Goal: Transaction & Acquisition: Purchase product/service

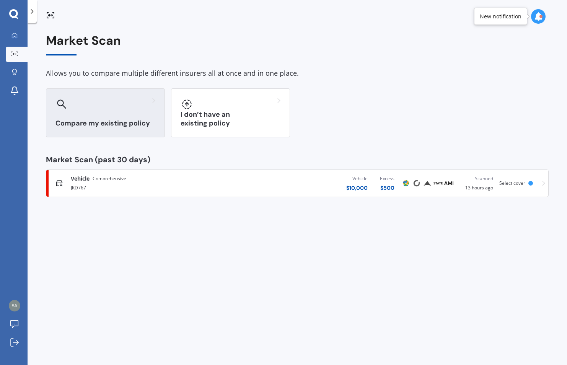
click at [138, 114] on div "Compare my existing policy" at bounding box center [105, 112] width 119 height 49
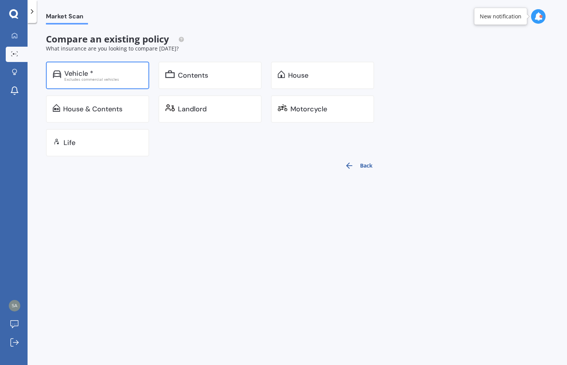
click at [106, 74] on div "Vehicle *" at bounding box center [103, 74] width 78 height 8
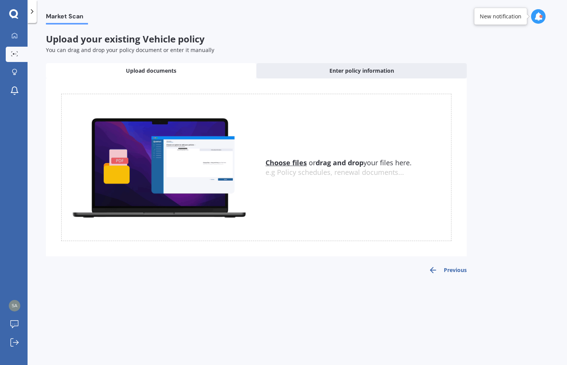
click at [32, 11] on icon at bounding box center [32, 12] width 8 height 8
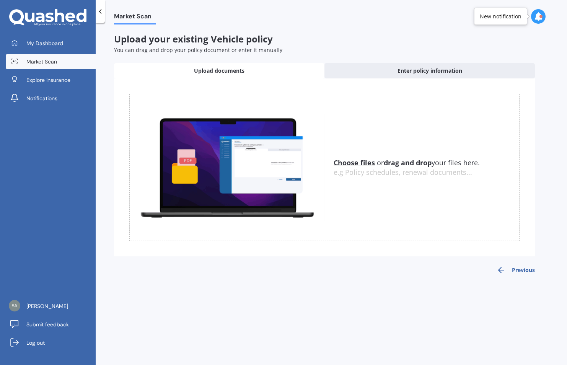
click at [98, 14] on icon at bounding box center [100, 12] width 8 height 8
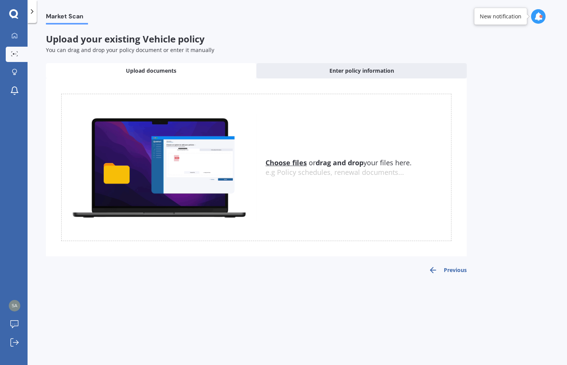
click at [460, 273] on button "Previous" at bounding box center [447, 269] width 38 height 9
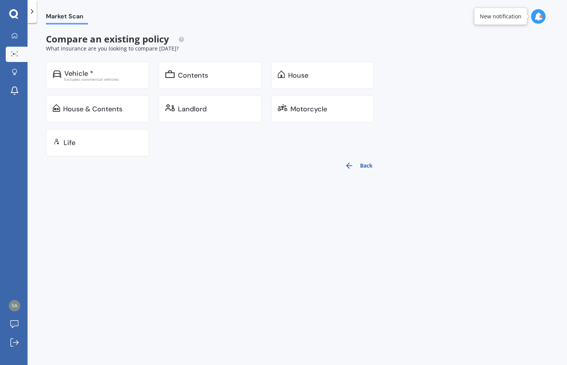
click at [362, 169] on button "Back" at bounding box center [358, 165] width 37 height 18
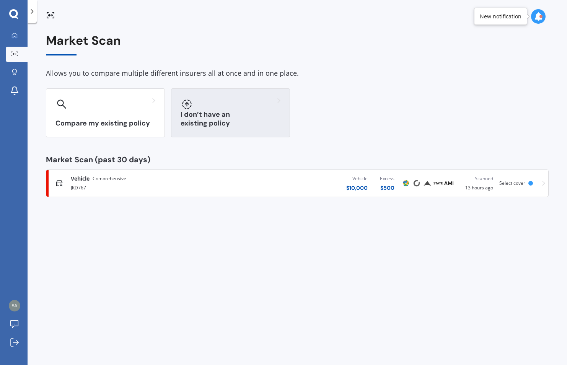
click at [218, 126] on h3 "I don’t have an existing policy" at bounding box center [230, 119] width 100 height 18
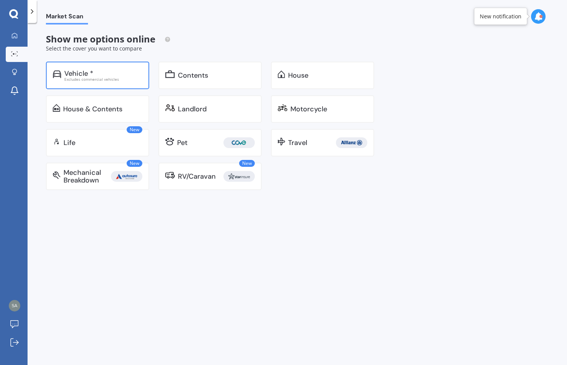
click at [88, 75] on div "Vehicle *" at bounding box center [78, 74] width 29 height 8
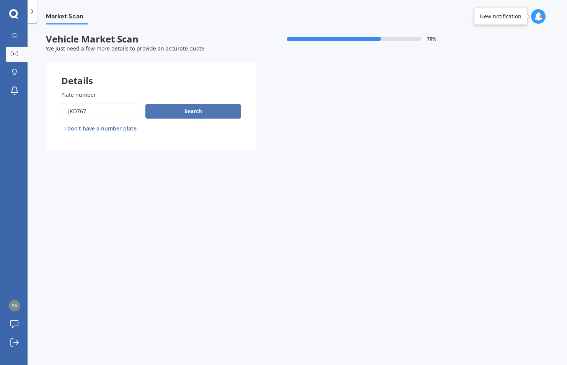
click at [189, 109] on button "Search" at bounding box center [193, 111] width 96 height 15
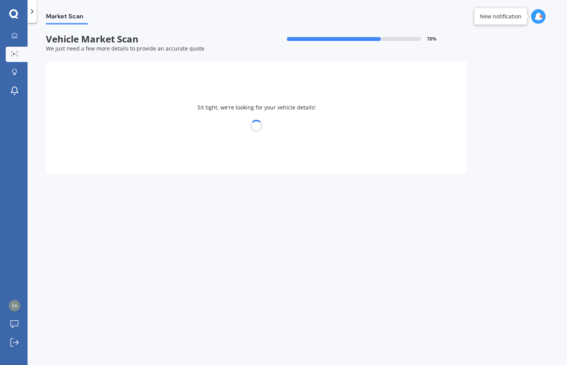
select select "TOYOTA"
select select "COROLLA"
select select "25"
select select "03"
select select "1959"
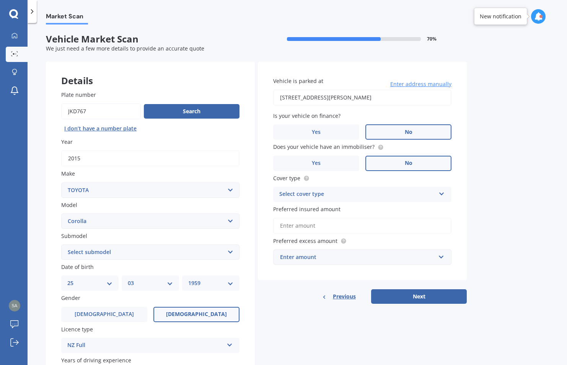
click at [366, 225] on input "Preferred insured amount" at bounding box center [362, 226] width 178 height 16
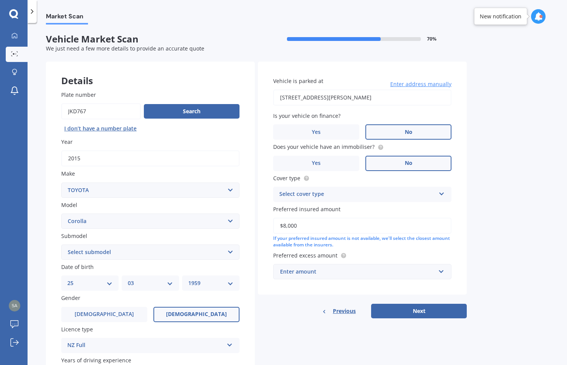
type input "$8,000"
click at [484, 233] on div "Market Scan Vehicle Market Scan 70 % We just need a few more details to provide…" at bounding box center [297, 195] width 539 height 342
click at [351, 268] on div "Enter amount" at bounding box center [357, 271] width 155 height 8
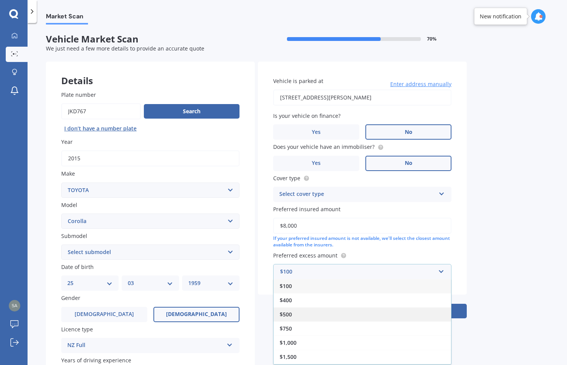
click at [328, 307] on div "$500" at bounding box center [361, 314] width 177 height 14
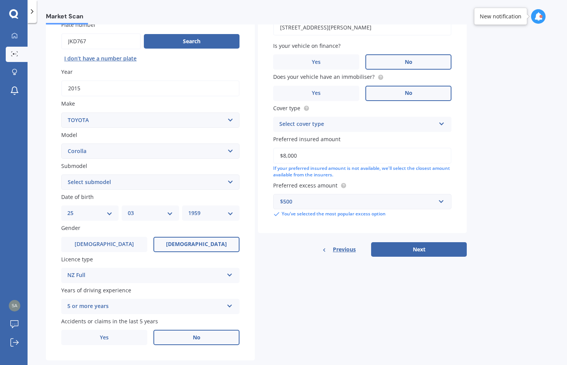
scroll to position [80, 0]
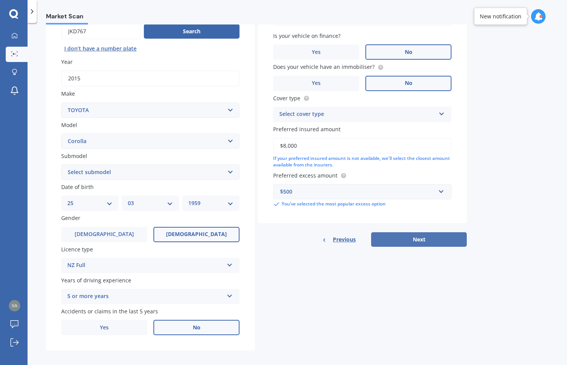
click at [424, 241] on button "Next" at bounding box center [419, 239] width 96 height 15
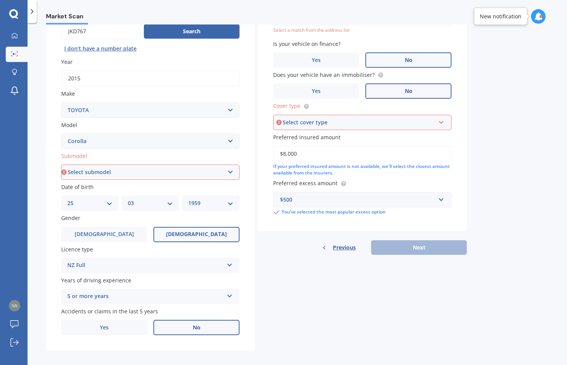
click at [406, 122] on div "Select cover type" at bounding box center [359, 122] width 152 height 8
click at [394, 135] on div "Comprehensive" at bounding box center [362, 137] width 177 height 14
click at [426, 250] on div "Previous Next" at bounding box center [362, 247] width 209 height 15
click at [412, 246] on div "Previous Next" at bounding box center [362, 247] width 209 height 15
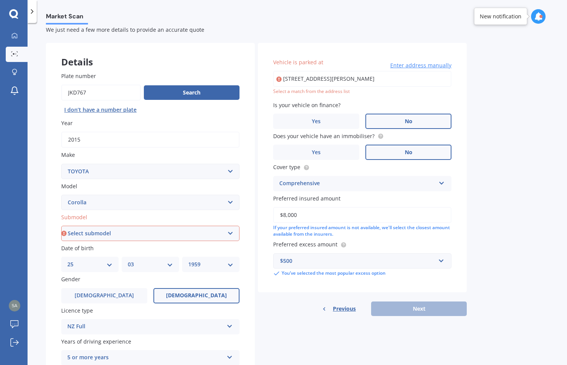
scroll to position [16, 0]
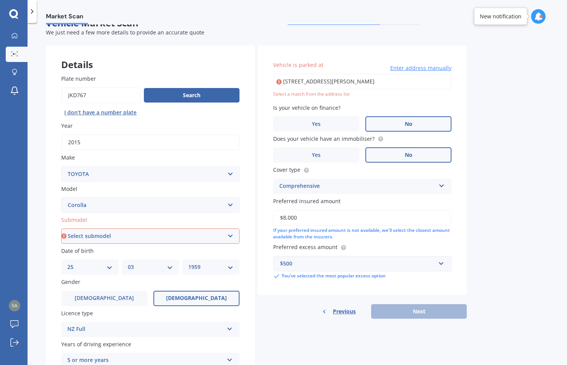
click at [396, 84] on input "1 Birch Way, Linton, Palmerston North 4472" at bounding box center [362, 81] width 178 height 16
click at [332, 93] on div "Select a match from the address list" at bounding box center [362, 94] width 178 height 6
click at [415, 67] on span "Enter address manually" at bounding box center [420, 68] width 61 height 8
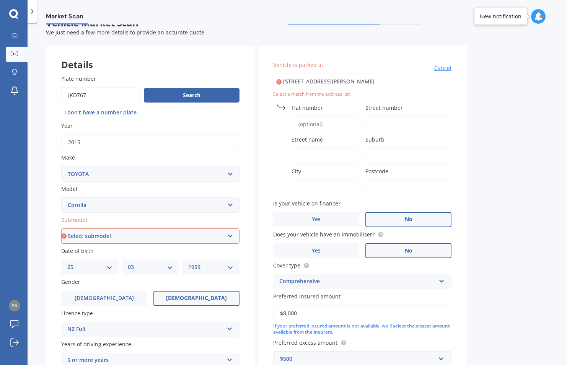
click at [396, 126] on input "Street number" at bounding box center [408, 124] width 86 height 16
type input "1 birch wa"
type input "Palmerston North"
type input "4472"
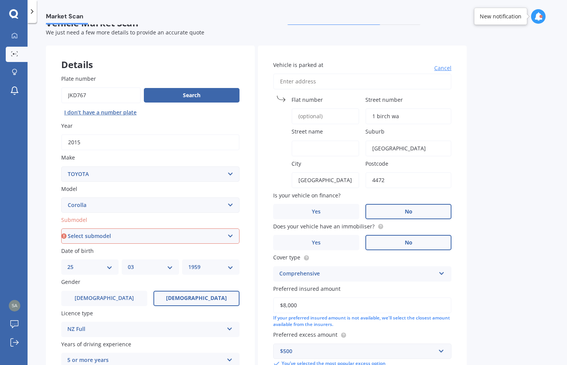
click at [407, 119] on input "1 birch wa" at bounding box center [408, 116] width 86 height 16
drag, startPoint x: 405, startPoint y: 118, endPoint x: 374, endPoint y: 118, distance: 30.6
click at [374, 118] on input "1 birch wa" at bounding box center [408, 116] width 86 height 16
type input "1"
click at [340, 154] on input "Street name" at bounding box center [325, 148] width 68 height 16
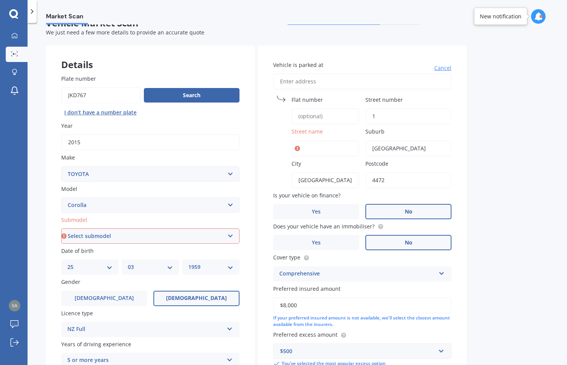
click at [427, 153] on input "Palmerston North" at bounding box center [408, 148] width 86 height 16
click at [343, 146] on input "Street name" at bounding box center [325, 148] width 68 height 16
type input "Birch Way"
click at [483, 195] on div "Market Scan Vehicle Market Scan 70 % We just need a few more details to provide…" at bounding box center [297, 195] width 539 height 342
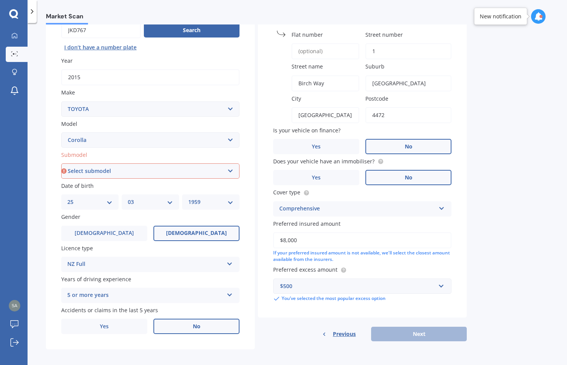
scroll to position [85, 0]
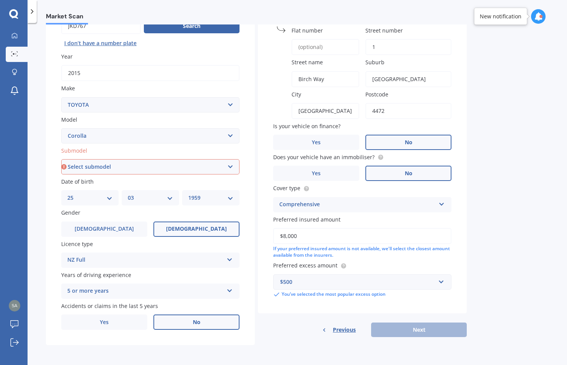
click at [115, 167] on select "Select submodel (All other) Axio Diesel Fielder 2WD Fielder 4WD FXGT GL GLX 1.8…" at bounding box center [150, 166] width 178 height 15
click at [104, 167] on select "Select submodel (All other) Axio Diesel Fielder 2WD Fielder 4WD FXGT GL GLX 1.8…" at bounding box center [150, 166] width 178 height 15
select select "FIELDER 2WD"
click at [61, 159] on select "Select submodel (All other) Axio Diesel Fielder 2WD Fielder 4WD FXGT GL GLX 1.8…" at bounding box center [150, 166] width 178 height 15
click at [413, 330] on button "Next" at bounding box center [419, 329] width 96 height 15
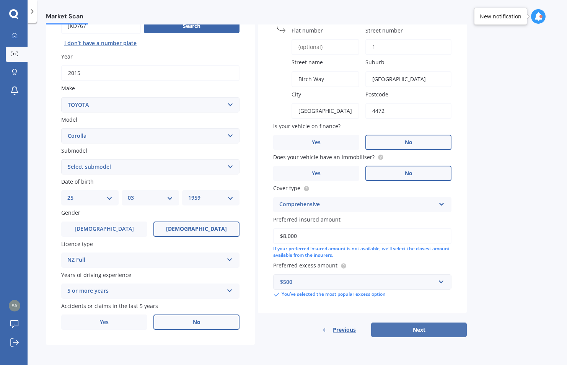
select select "25"
select select "03"
select select "1959"
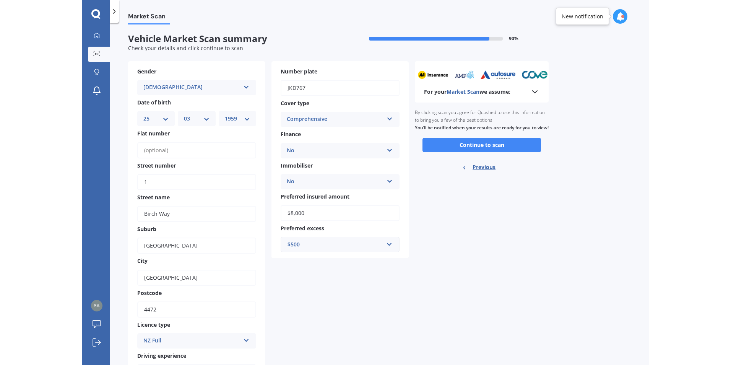
scroll to position [0, 0]
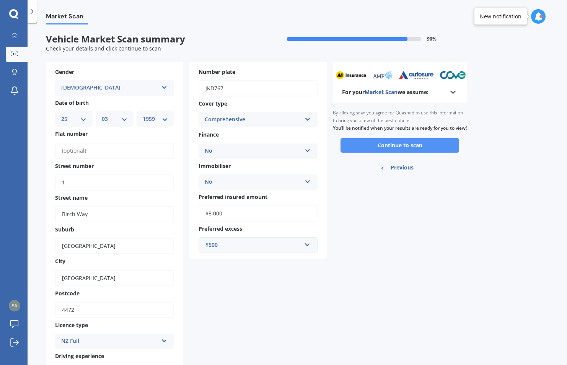
click at [404, 153] on button "Continue to scan" at bounding box center [399, 145] width 119 height 15
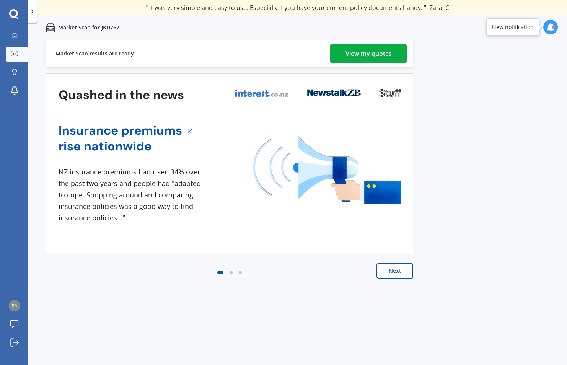
click at [390, 274] on button "Next" at bounding box center [394, 270] width 37 height 15
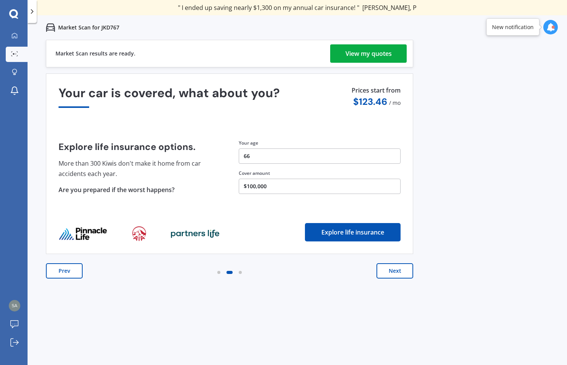
click at [375, 55] on div "View my quotes" at bounding box center [368, 53] width 46 height 18
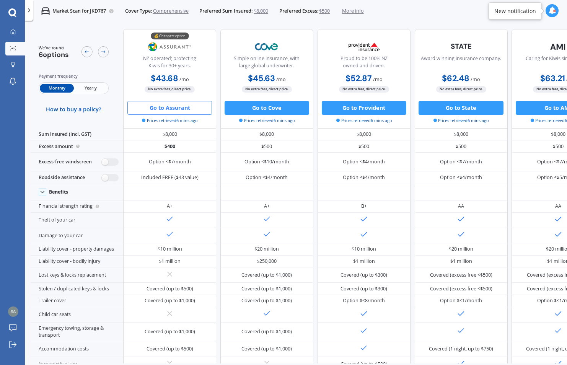
click at [188, 107] on button "Go to Assurant" at bounding box center [169, 108] width 84 height 14
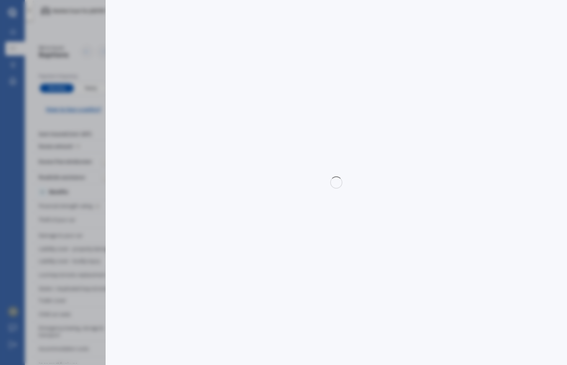
select select "Monthly"
select select "full"
select select "0"
select select "Manawatu / Wanganui"
select select "TOYOTA"
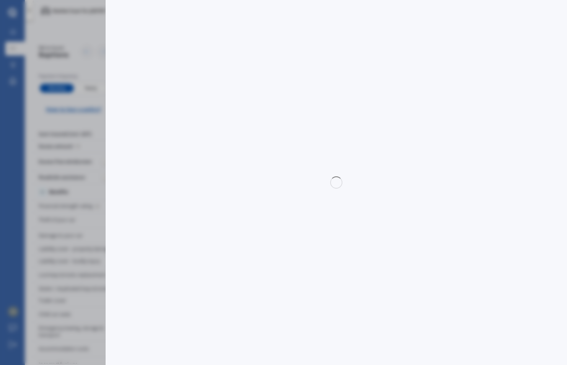
select select "COROLLA"
select select "FIELDER 2WD"
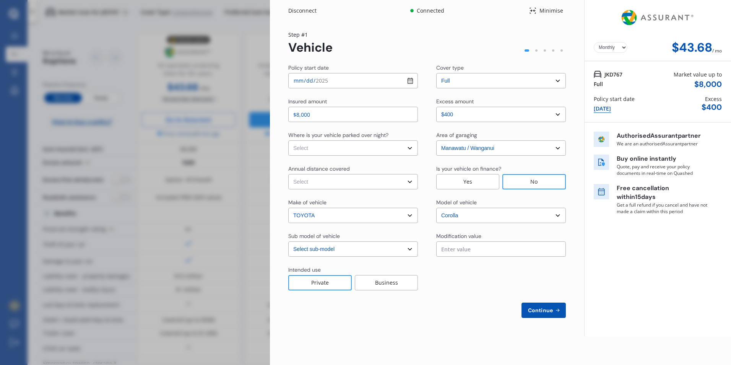
click at [448, 114] on select "Select excess amount $400 $900 $1,400" at bounding box center [501, 114] width 130 height 15
click at [449, 115] on select "Select excess amount $400 $900 $1,400" at bounding box center [501, 114] width 130 height 15
click at [356, 148] on select "Select In a garage On own property On street or road" at bounding box center [353, 147] width 130 height 15
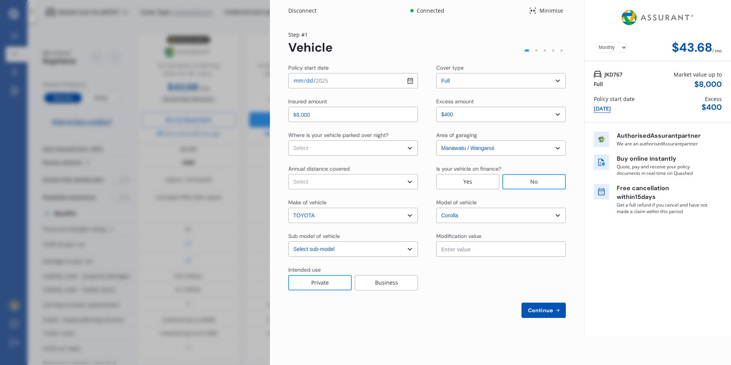
select select "On own property"
click at [288, 140] on select "Select In a garage On own property On street or road" at bounding box center [353, 147] width 130 height 15
click at [344, 180] on select "Select Low (less than 15,000km per year) Average (15,000-30,000km per year) Hig…" at bounding box center [353, 181] width 130 height 15
select select "15000"
click at [288, 174] on select "Select Low (less than 15,000km per year) Average (15,000-30,000km per year) Hig…" at bounding box center [353, 181] width 130 height 15
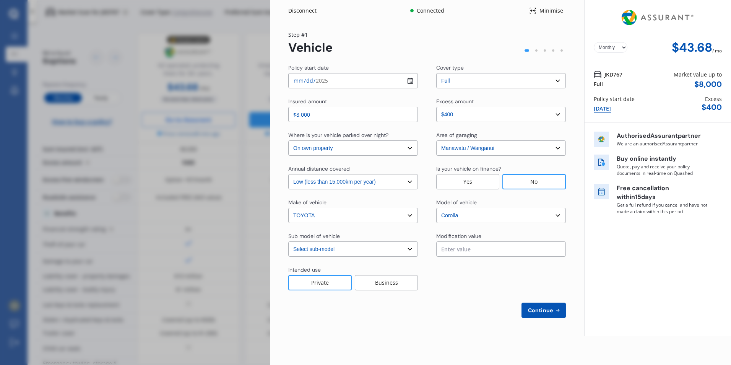
click at [549, 314] on button "Continue" at bounding box center [543, 309] width 44 height 15
select select "Miss"
select select "25"
select select "03"
select select "1959"
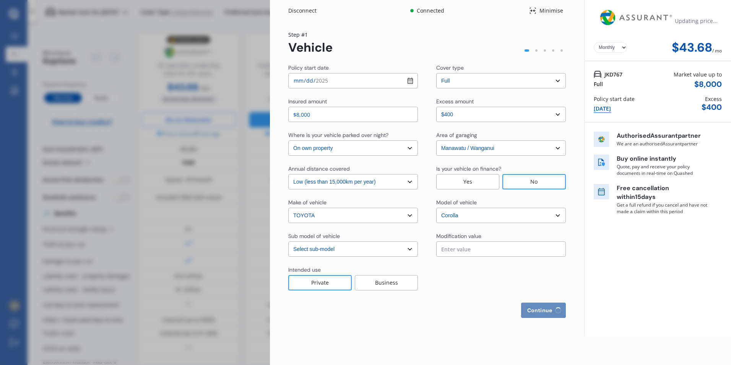
select select "full"
select select "more than 4 years"
select select "New Zealand"
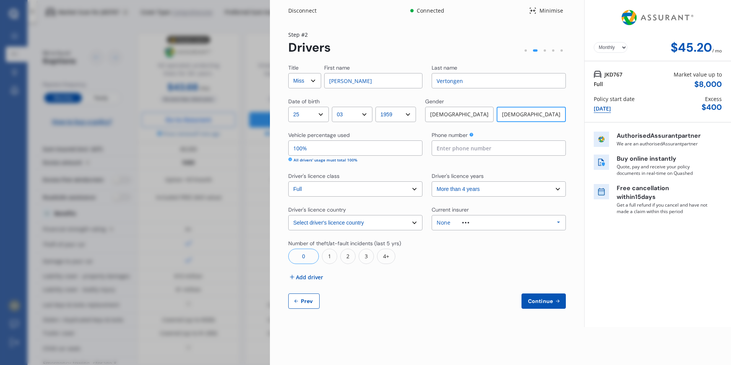
drag, startPoint x: 349, startPoint y: 84, endPoint x: 318, endPoint y: 80, distance: 30.9
click at [318, 80] on div "Title Select Mr Mrs Miss Ms Dr First name Sally" at bounding box center [355, 76] width 134 height 24
type input "Tanya"
type input "Clarke"
click at [363, 130] on div "Title Select Mr Mrs Miss Ms Dr First name Tanya Last name Clarke Date of birth …" at bounding box center [427, 186] width 278 height 245
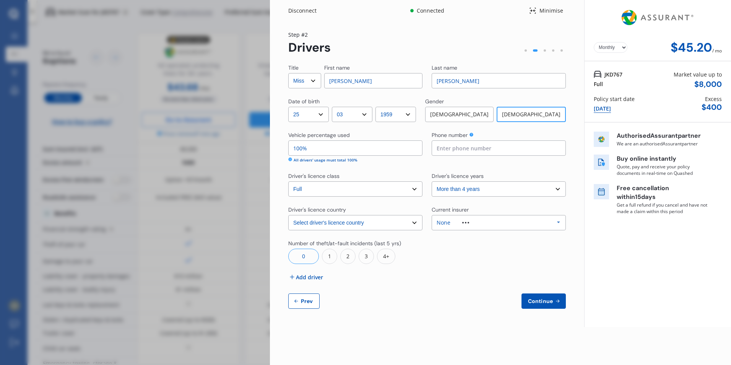
click at [304, 82] on select "Select Mr Mrs Miss Ms Dr" at bounding box center [304, 80] width 33 height 15
select select "Ms"
click at [288, 73] on select "Select Mr Mrs Miss Ms Dr" at bounding box center [304, 80] width 33 height 15
click at [455, 149] on input at bounding box center [499, 147] width 134 height 15
type input "0212512934"
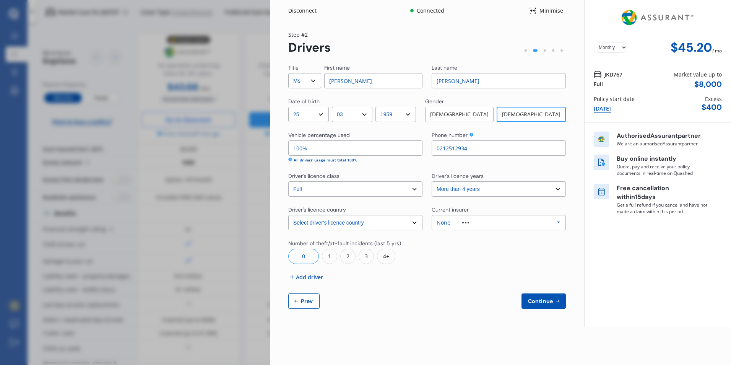
click at [547, 298] on span "Continue" at bounding box center [540, 301] width 28 height 6
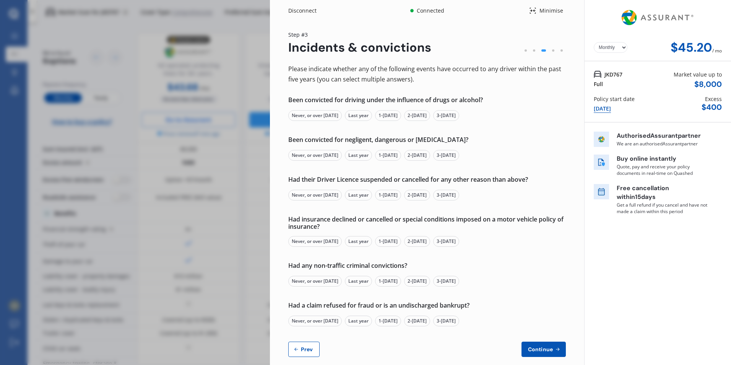
click at [318, 114] on div "Never, or over 5 yrs ago" at bounding box center [315, 115] width 54 height 11
click at [325, 154] on div "Never, or over 5 yrs ago" at bounding box center [315, 155] width 54 height 11
click at [323, 197] on div "Never, or over 5 yrs ago" at bounding box center [315, 195] width 54 height 11
click at [321, 240] on div "Never, or over 5 yrs ago" at bounding box center [315, 241] width 54 height 11
click at [322, 278] on div "Never, or over 5 yrs ago" at bounding box center [315, 281] width 54 height 11
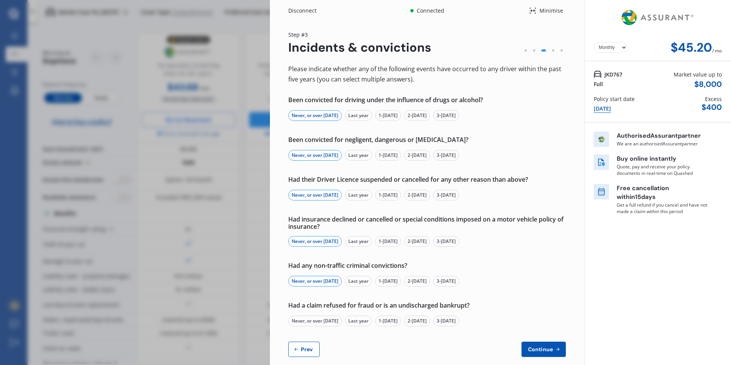
click at [323, 321] on div "Never, or over 5 yrs ago" at bounding box center [315, 320] width 54 height 11
click at [538, 349] on span "Continue" at bounding box center [540, 349] width 28 height 6
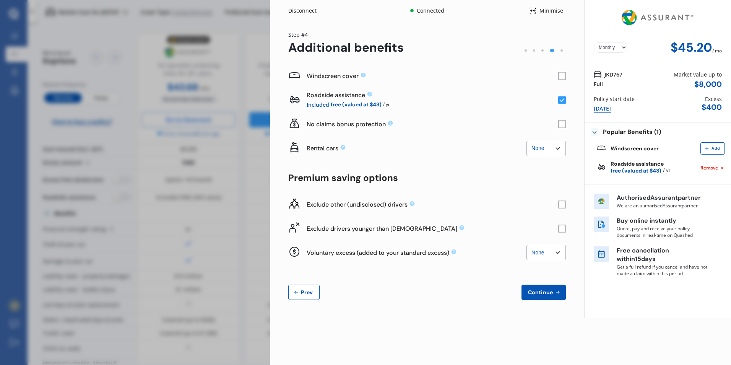
click at [541, 291] on span "Continue" at bounding box center [540, 292] width 28 height 6
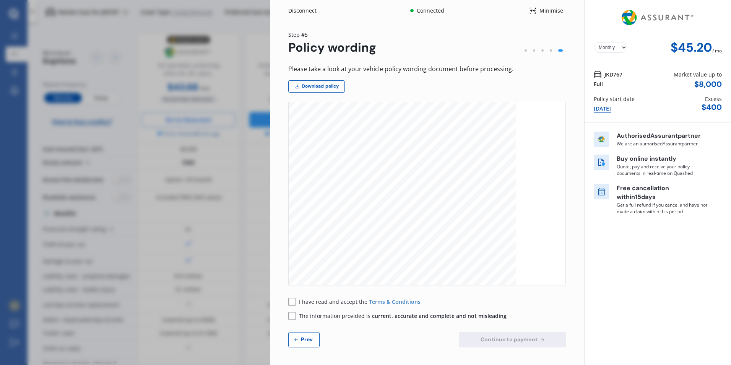
click at [296, 300] on div "I have read and accept the Terms & Conditions" at bounding box center [354, 301] width 132 height 8
click at [291, 302] on rect at bounding box center [292, 301] width 8 height 8
click at [292, 317] on rect at bounding box center [292, 316] width 8 height 8
click at [495, 338] on span "Continue to payment" at bounding box center [509, 339] width 60 height 6
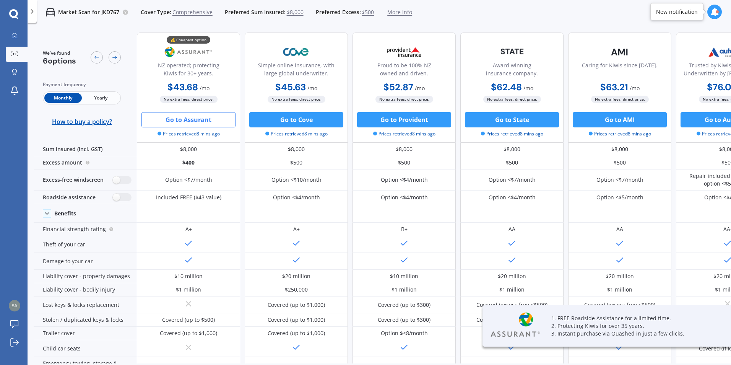
click at [193, 123] on button "Go to Assurant" at bounding box center [188, 119] width 94 height 15
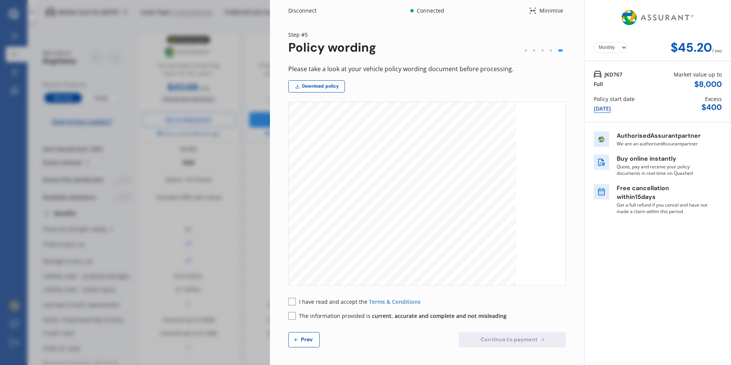
click at [612, 45] on select "Yearly Monthly" at bounding box center [611, 47] width 34 height 11
select select "Yearly"
click at [594, 42] on select "Yearly Monthly" at bounding box center [611, 47] width 34 height 11
click at [295, 299] on rect at bounding box center [292, 301] width 8 height 8
click at [294, 316] on rect at bounding box center [292, 316] width 8 height 8
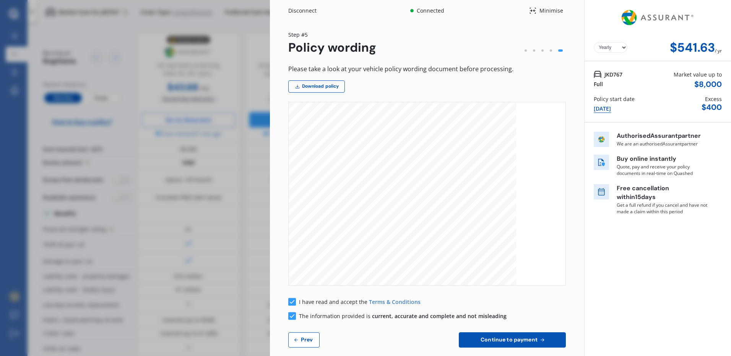
click at [524, 337] on span "Continue to payment" at bounding box center [509, 339] width 60 height 6
